Goal: Task Accomplishment & Management: Use online tool/utility

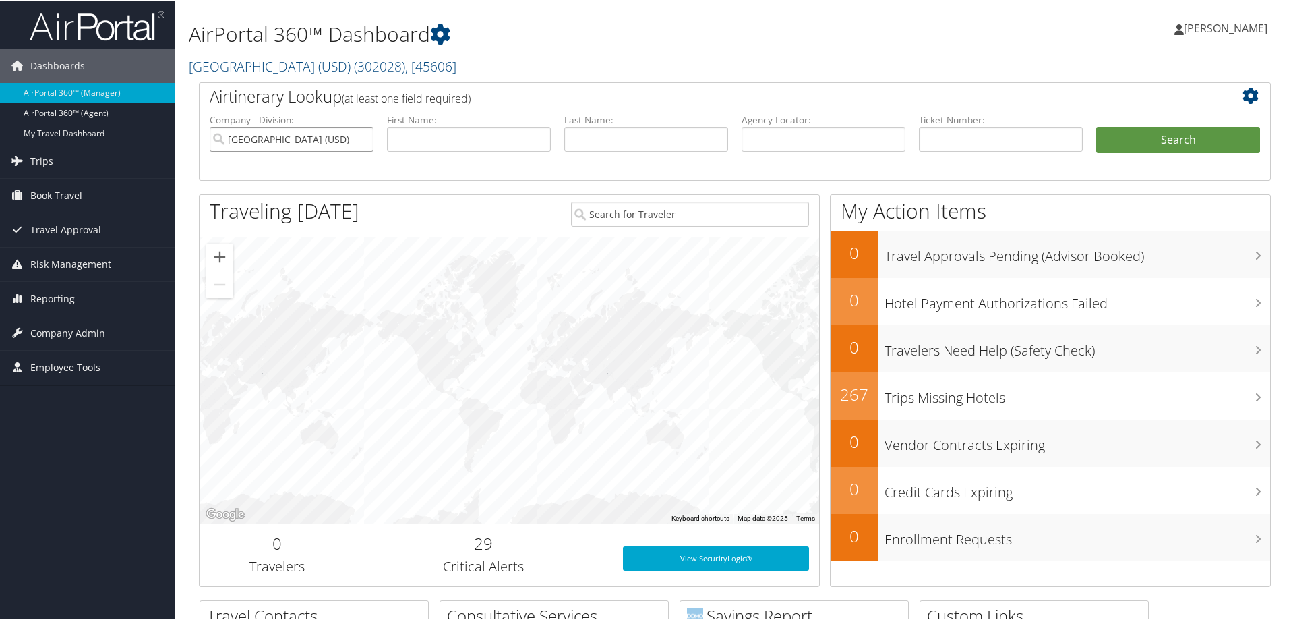
click at [363, 140] on input "[GEOGRAPHIC_DATA] (USD)" at bounding box center [292, 137] width 164 height 25
click at [119, 116] on link "AirPortal 360™ (Agent)" at bounding box center [87, 112] width 175 height 20
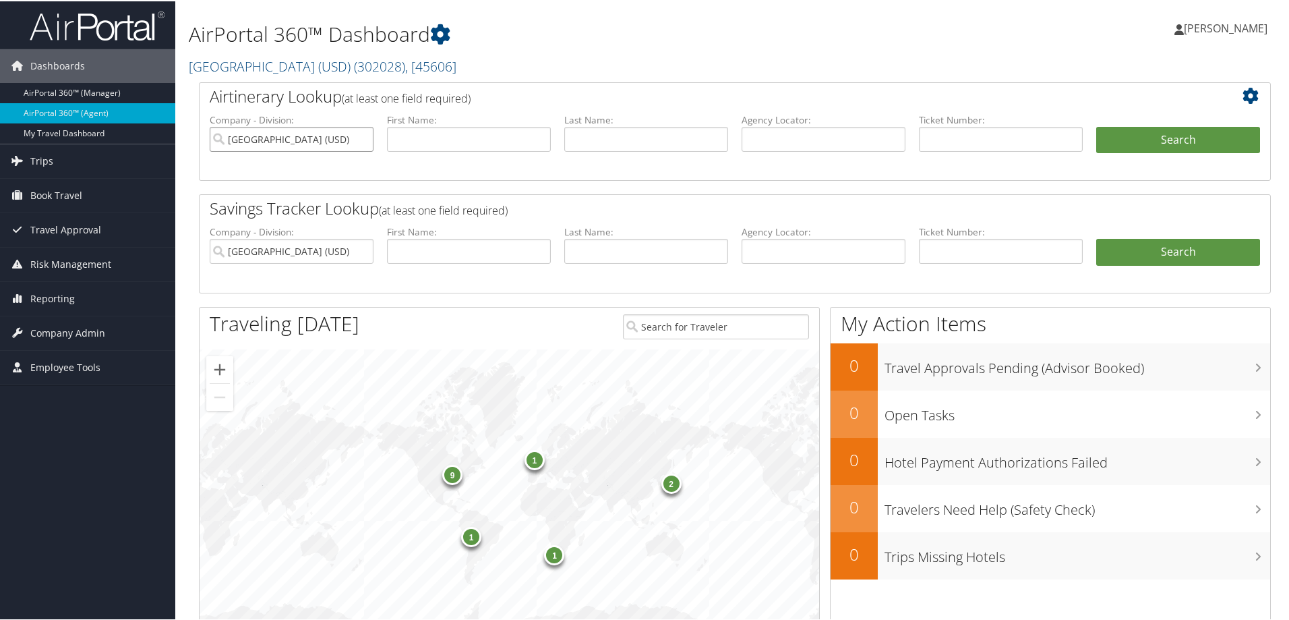
click at [363, 136] on input "[GEOGRAPHIC_DATA] (USD)" at bounding box center [292, 137] width 164 height 25
click at [648, 140] on input "text" at bounding box center [646, 137] width 164 height 25
type input "golluv"
click at [1110, 133] on button "Search" at bounding box center [1178, 138] width 164 height 27
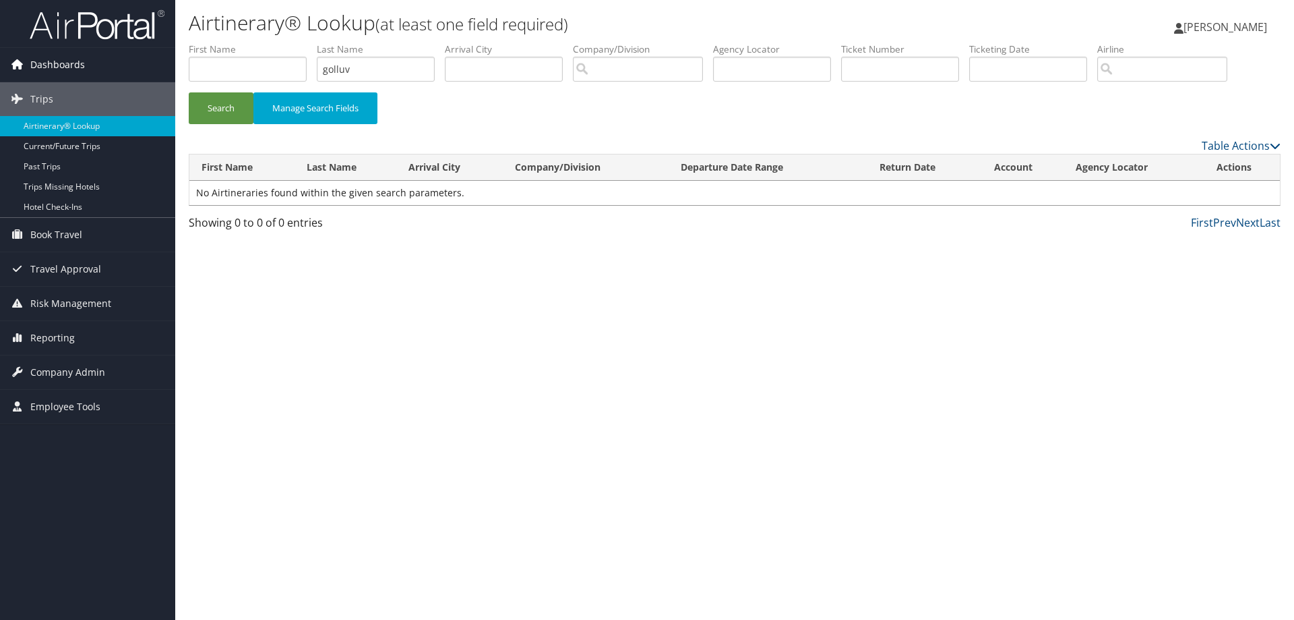
click at [86, 70] on link "Dashboards" at bounding box center [87, 65] width 175 height 34
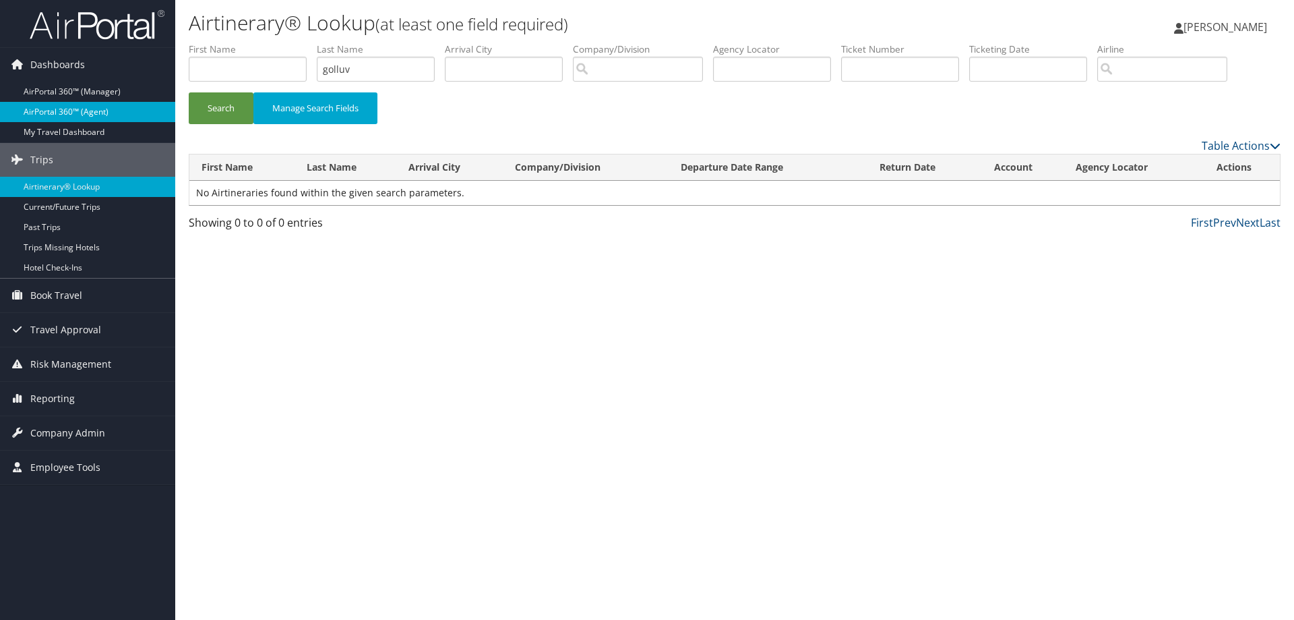
click at [96, 111] on link "AirPortal 360™ (Agent)" at bounding box center [87, 112] width 175 height 20
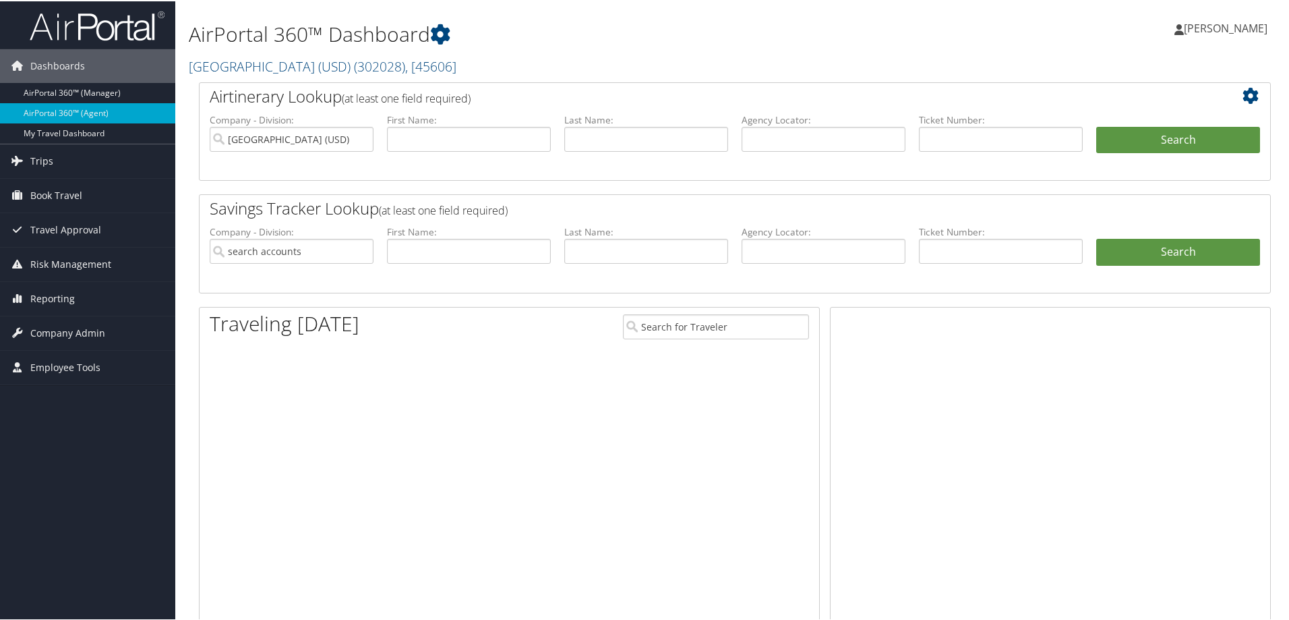
type input "[GEOGRAPHIC_DATA] (USD)"
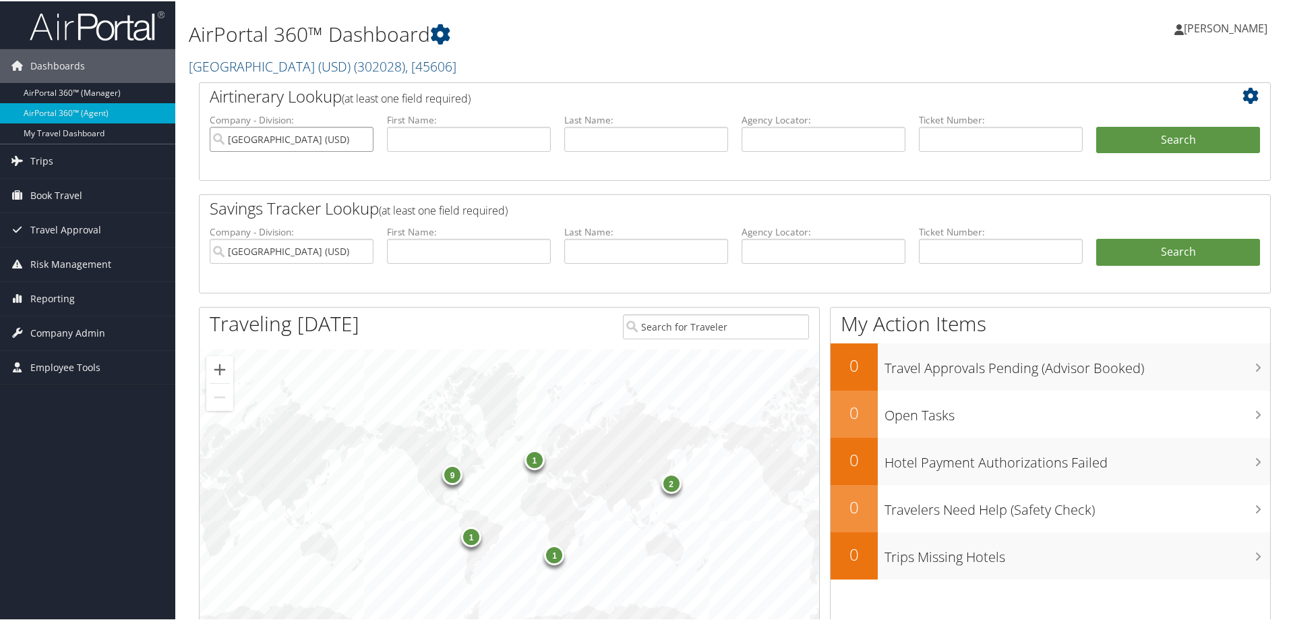
click at [362, 135] on input "[GEOGRAPHIC_DATA] (USD)" at bounding box center [292, 137] width 164 height 25
click at [429, 136] on input "text" at bounding box center [469, 137] width 164 height 25
type input "[PERSON_NAME]"
type input "golluv"
click at [1096, 125] on button "Search" at bounding box center [1178, 138] width 164 height 27
